Goal: Communication & Community: Participate in discussion

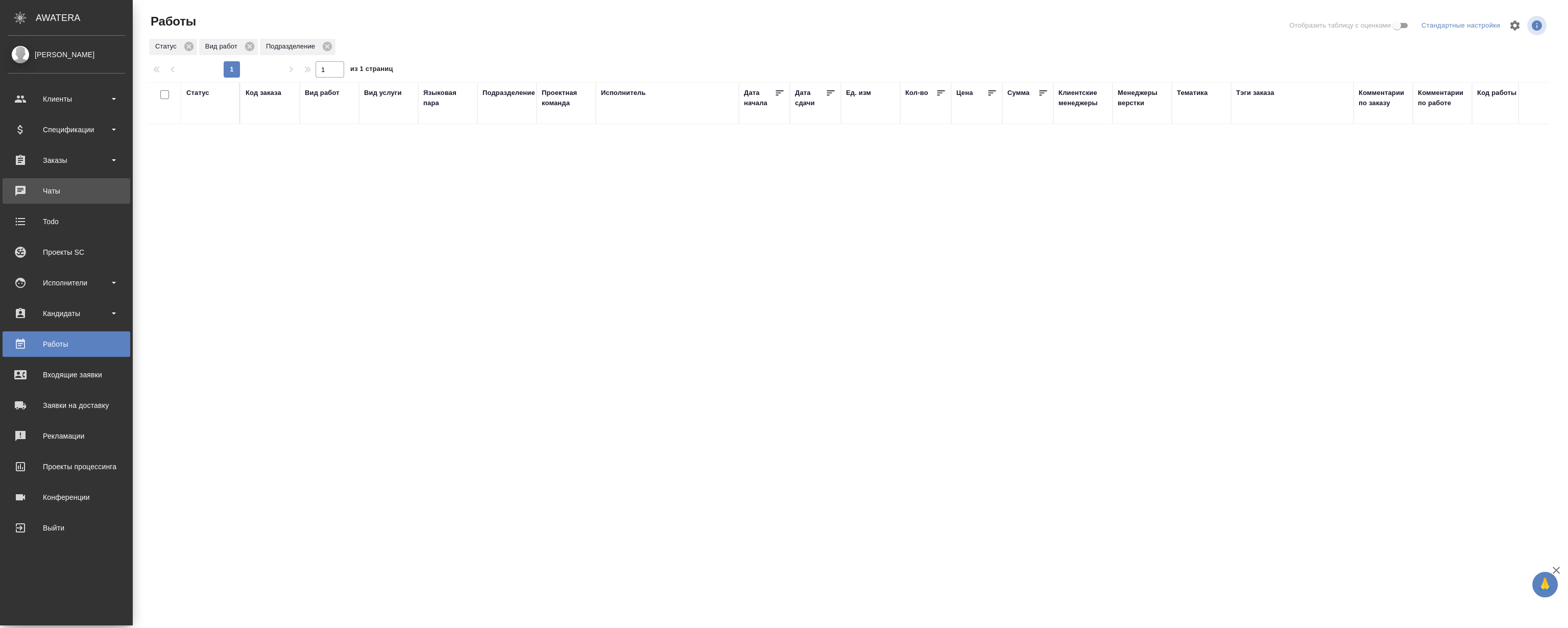
click at [49, 191] on div "Чаты" at bounding box center [66, 191] width 118 height 15
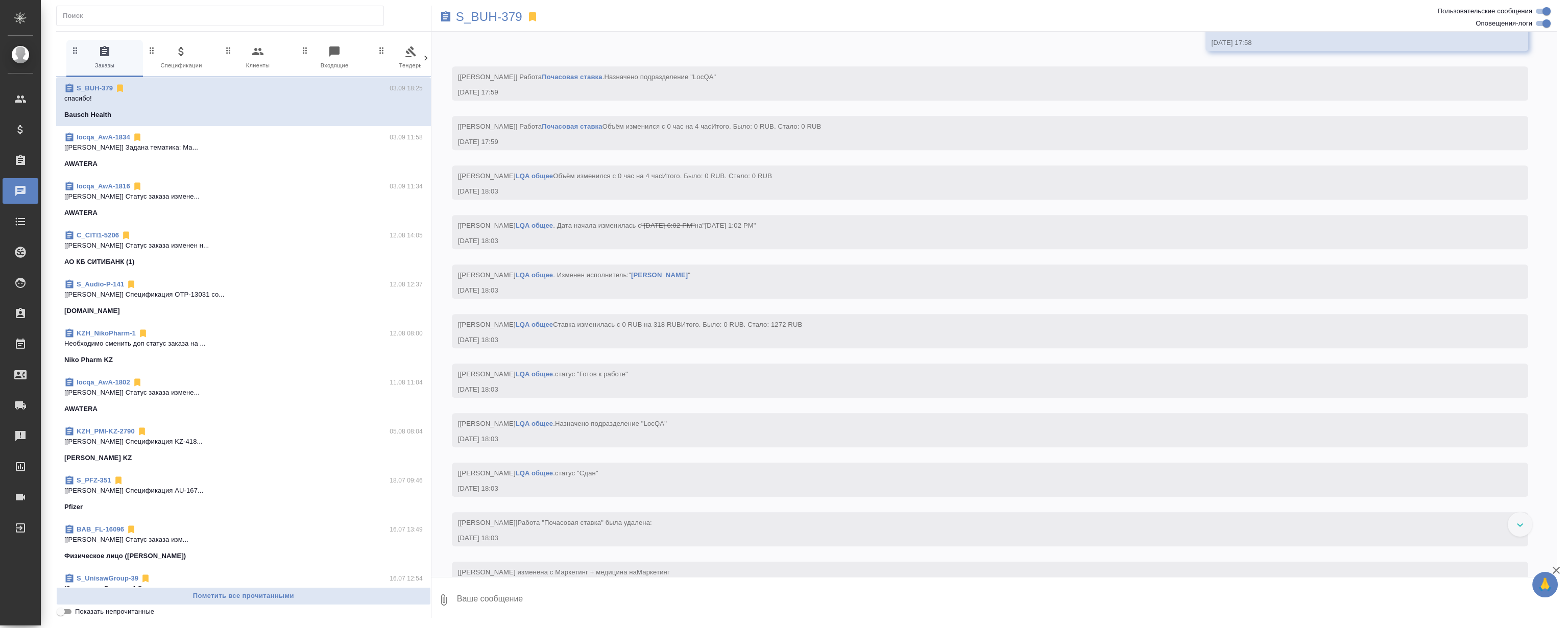
scroll to position [2728, 0]
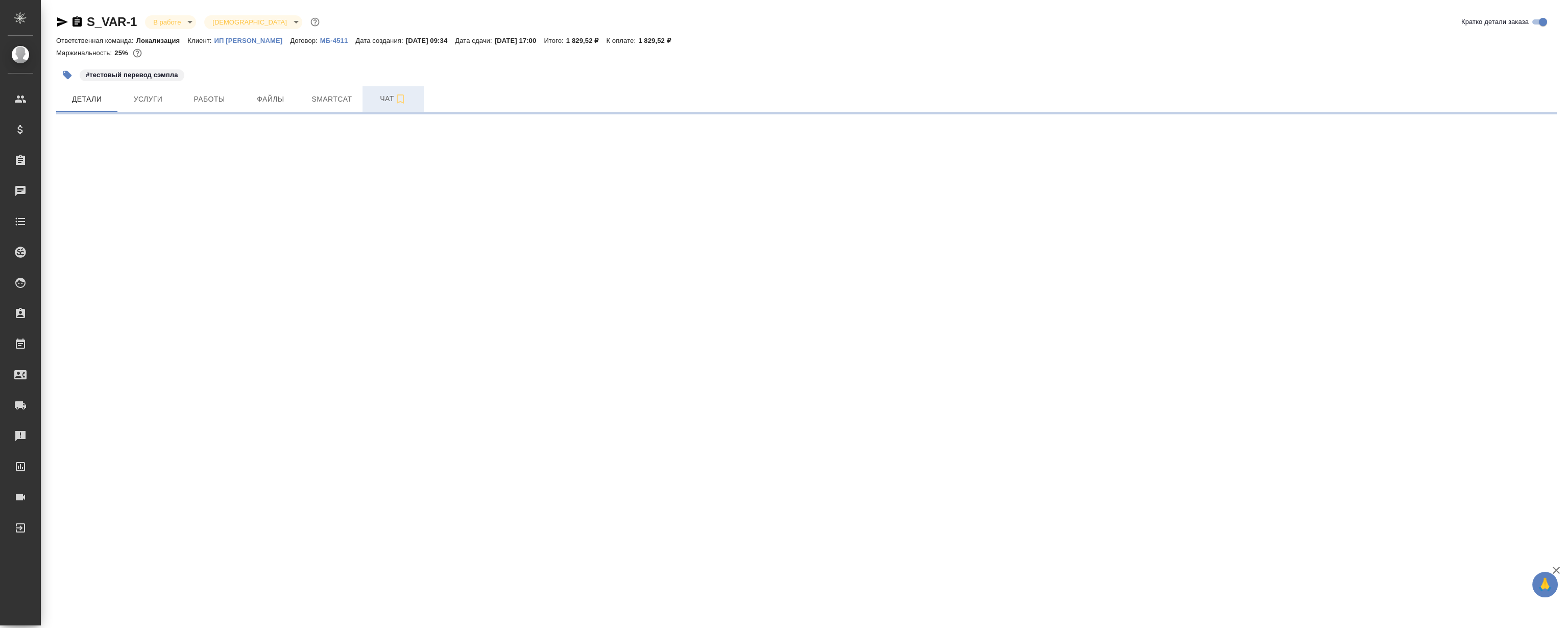
select select "RU"
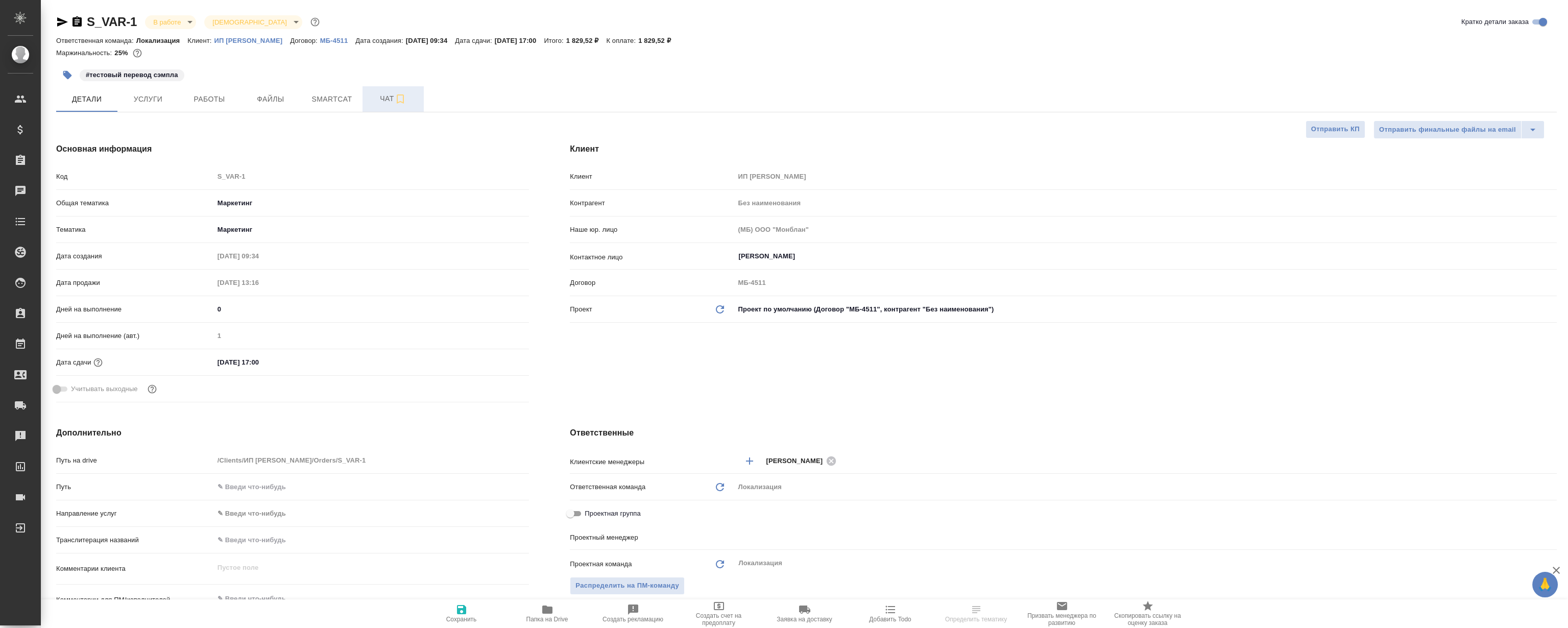
click at [377, 100] on span "Чат" at bounding box center [393, 98] width 49 height 13
type textarea "x"
type input "[PERSON_NAME]"
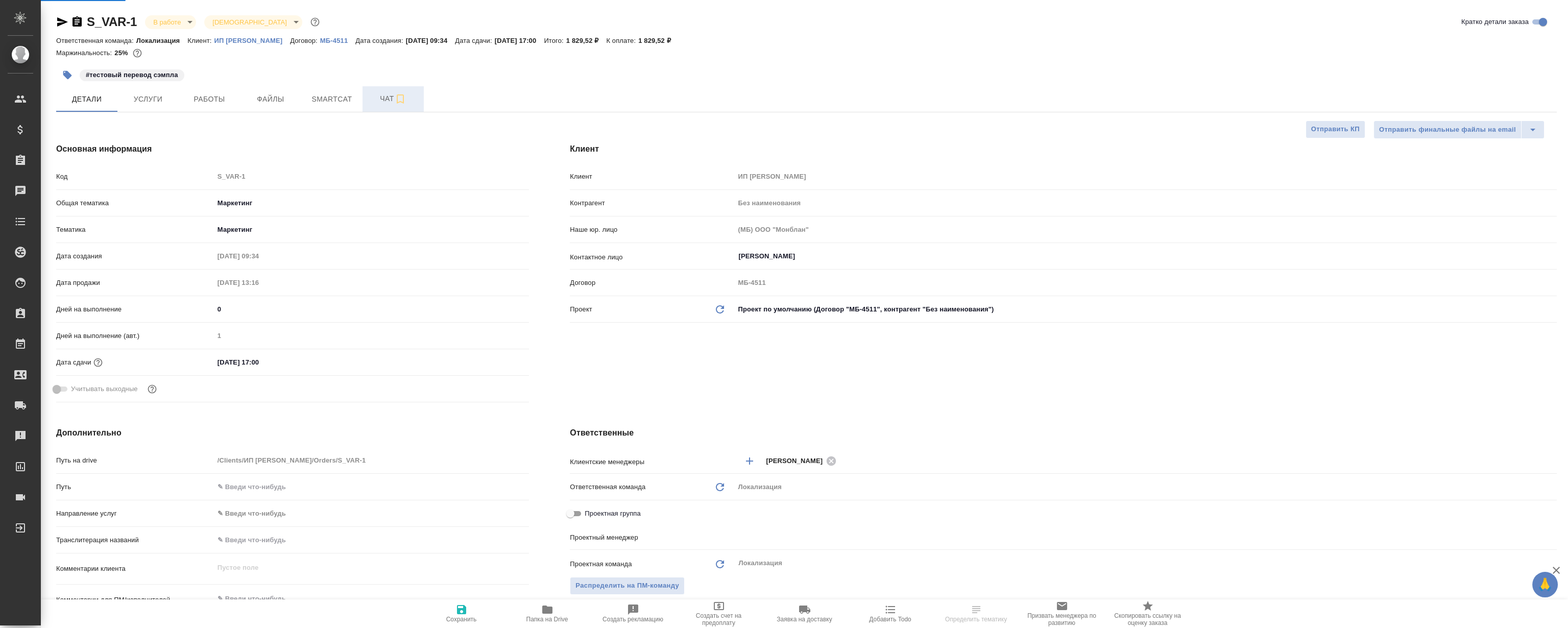
type input "Гудина Александра"
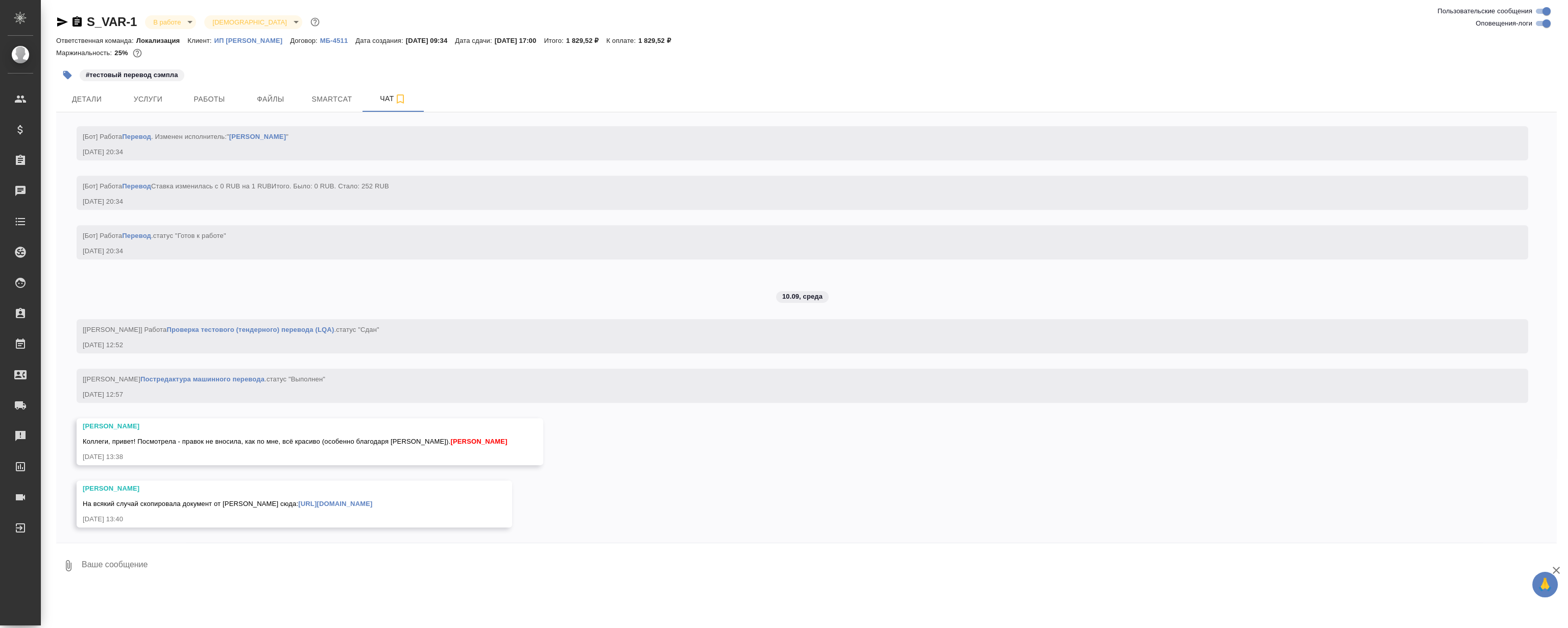
scroll to position [2588, 0]
click at [495, 254] on div "09.09, [DATE] Cтатистика по проекту посчиталась в Smartcat - S_VAR-1 ">[URL][DO…" at bounding box center [806, 327] width 1501 height 430
click at [495, 254] on div "09.09, вторник Cтатистика по проекту посчиталась в Smartcat - S_VAR-1 ">https:/…" at bounding box center [806, 327] width 1501 height 430
click at [500, 261] on div "09.09, вторник Cтатистика по проекту посчиталась в Smartcat - S_VAR-1 ">https:/…" at bounding box center [806, 327] width 1501 height 430
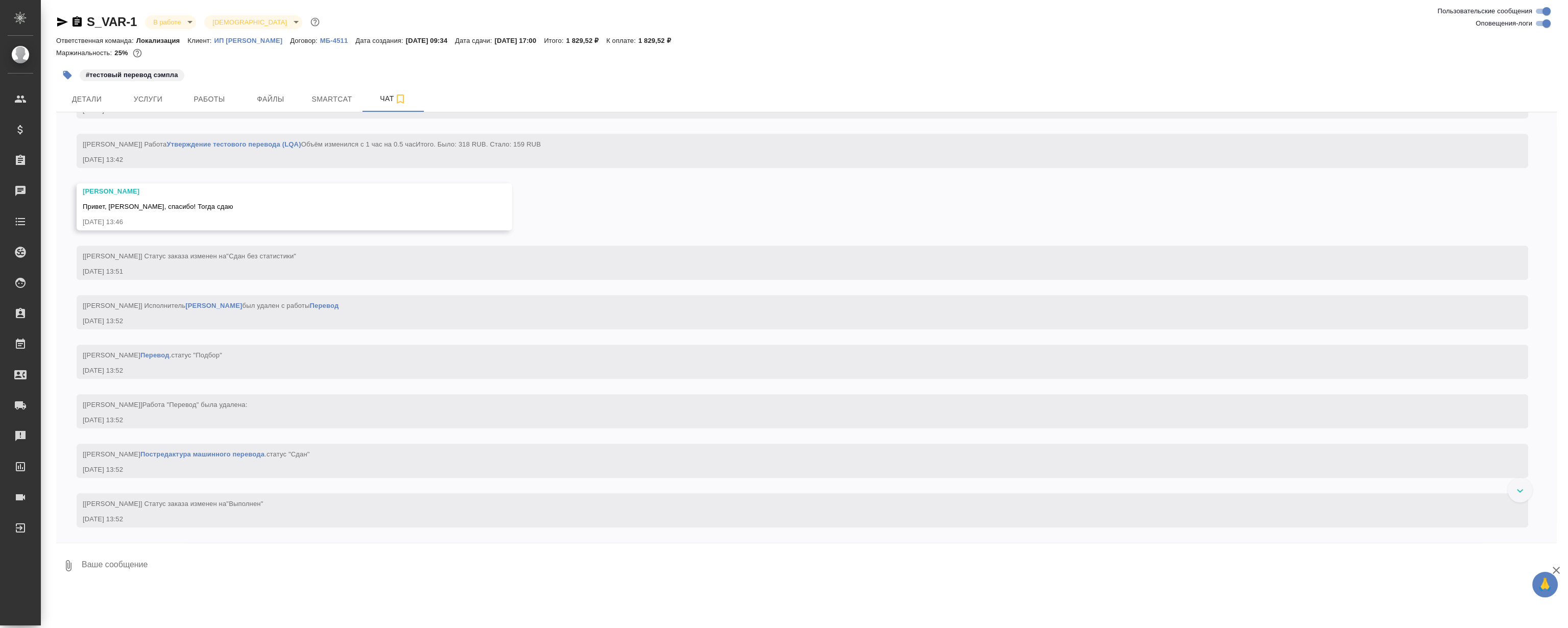
scroll to position [3055, 0]
click at [671, 195] on div "09.09, вторник Cтатистика по проекту посчиталась в Smartcat - S_VAR-1 ">https:/…" at bounding box center [806, 327] width 1501 height 430
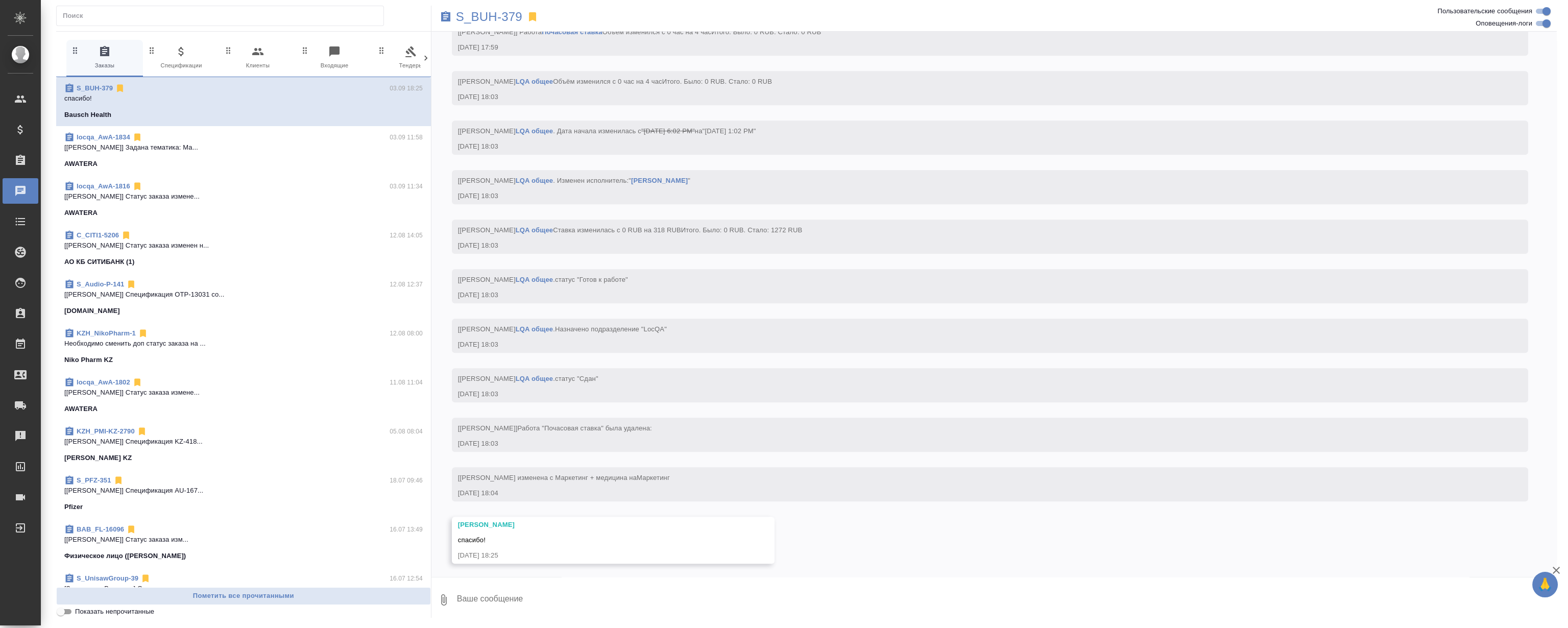
scroll to position [2555, 0]
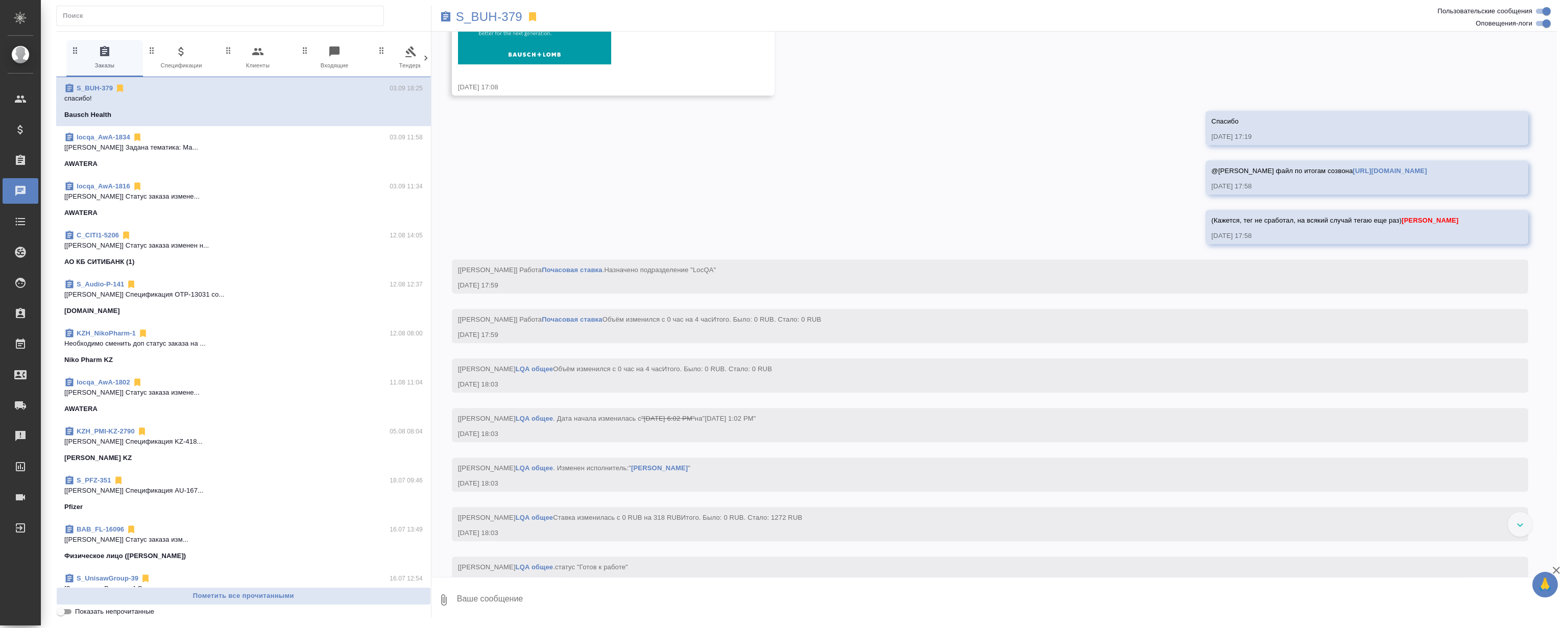
click at [768, 214] on div "27.08, среда [Никифорова Валерия] Клиент оставил комментарий: "Расчет по словам…" at bounding box center [994, 304] width 1126 height 545
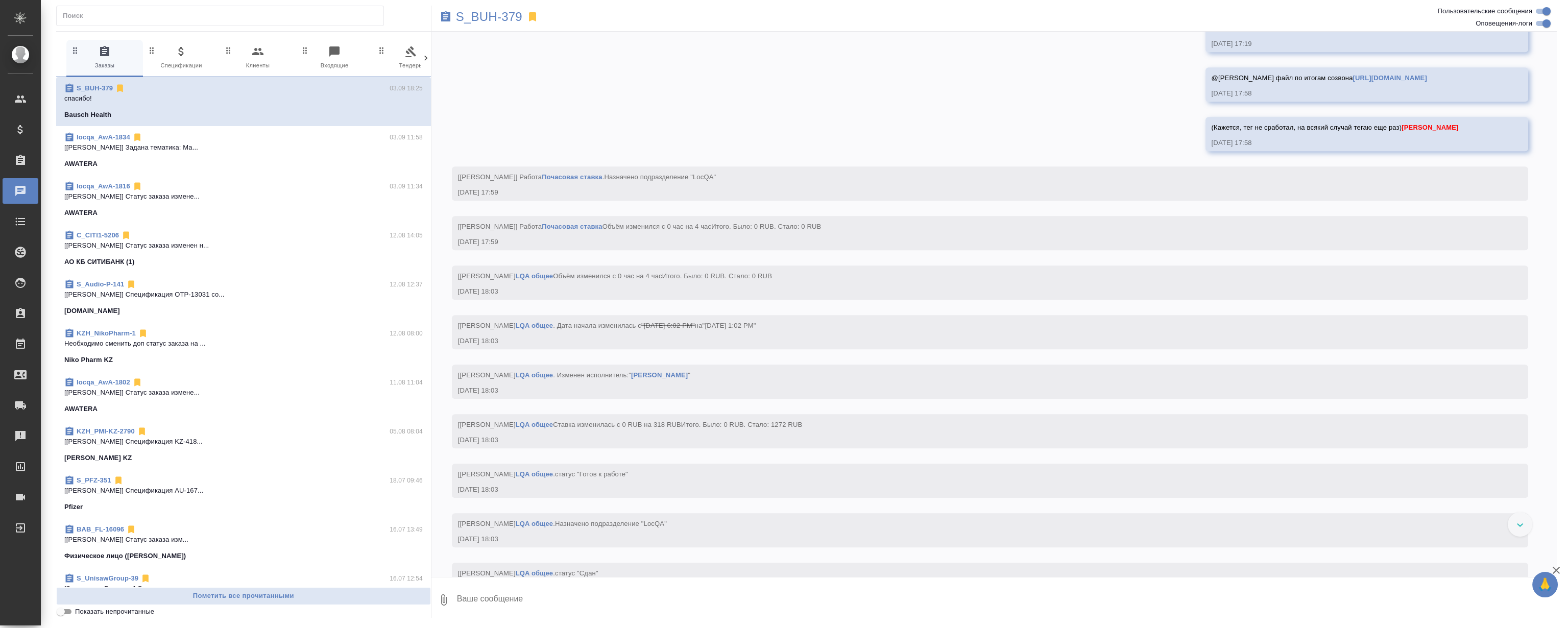
click at [768, 214] on div "27.08, среда [Никифорова Валерия] Клиент оставил комментарий: "Расчет по словам…" at bounding box center [994, 304] width 1126 height 545
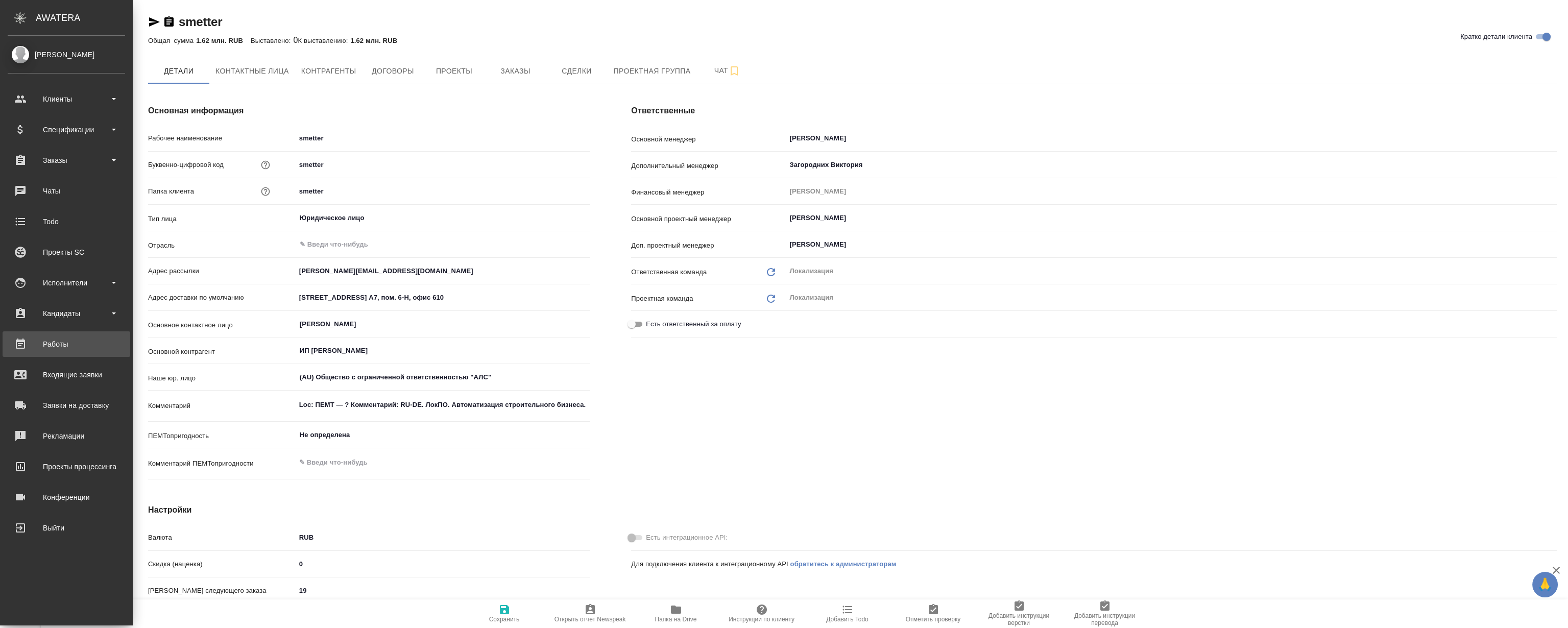
click at [66, 351] on div "Работы" at bounding box center [66, 344] width 118 height 15
